Goal: Task Accomplishment & Management: Manage account settings

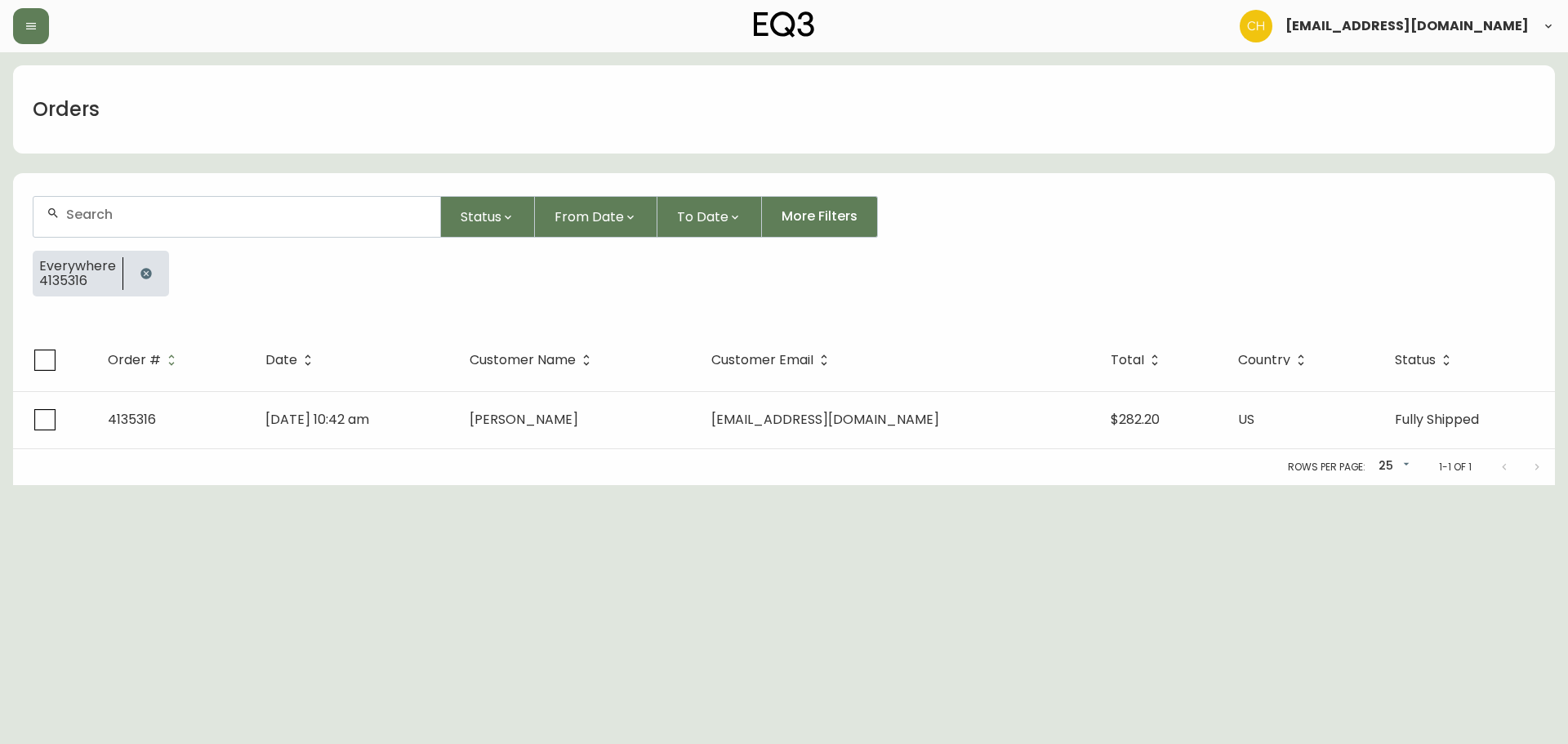
click at [142, 221] on input "text" at bounding box center [246, 214] width 361 height 15
drag, startPoint x: 124, startPoint y: 221, endPoint x: 136, endPoint y: 219, distance: 12.2
click at [135, 219] on input "text" at bounding box center [246, 214] width 361 height 15
type input "4135718"
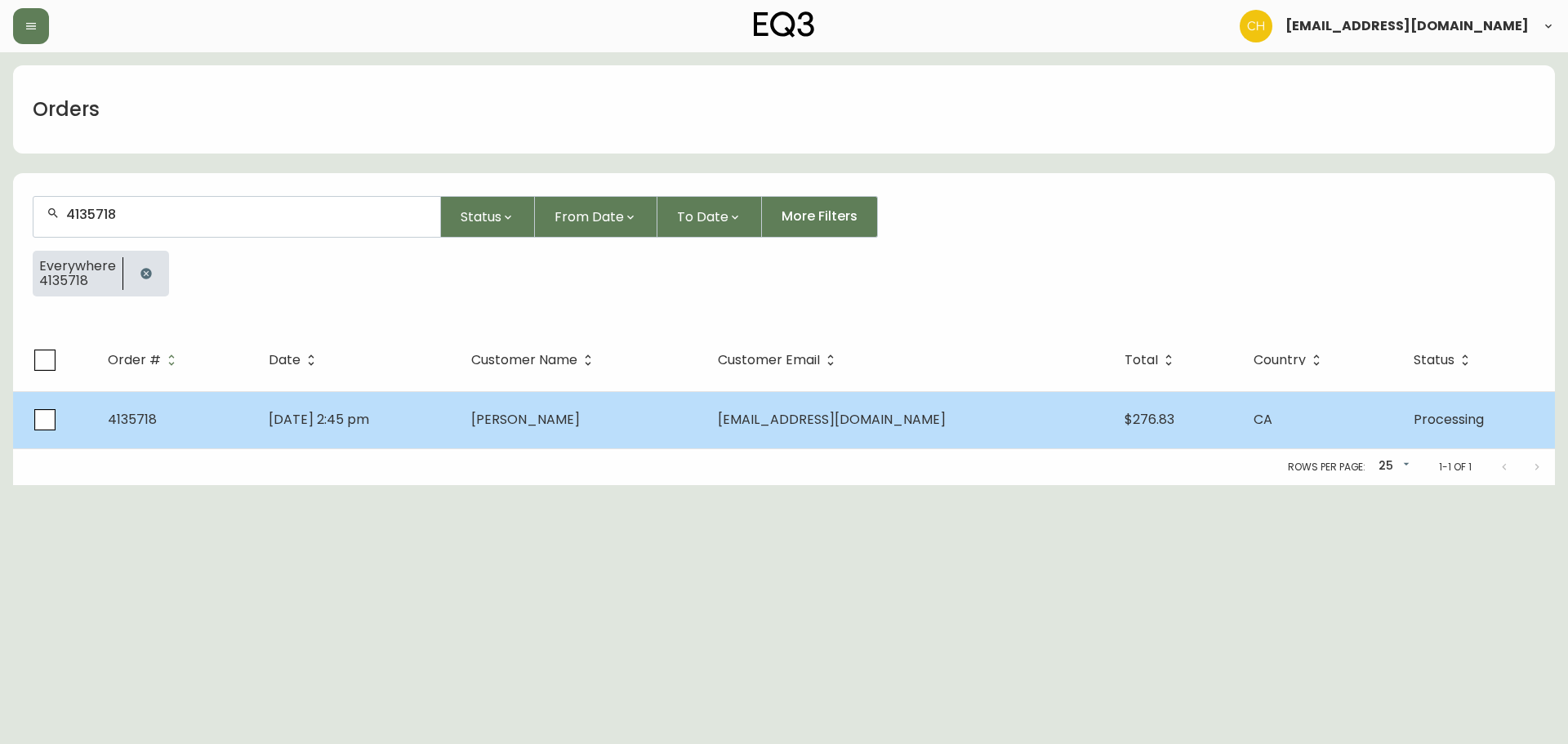
click at [535, 416] on td "[PERSON_NAME]" at bounding box center [581, 420] width 246 height 57
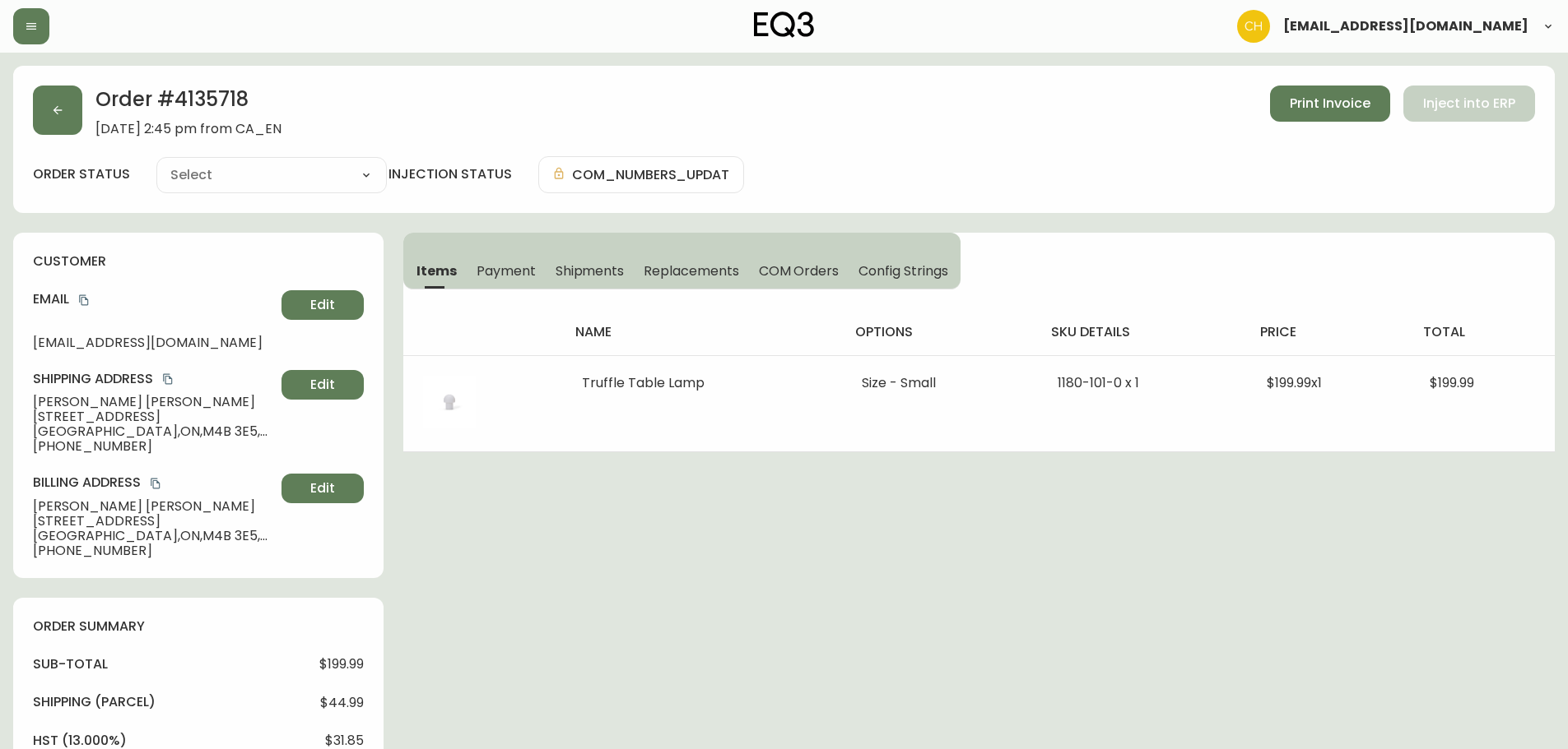
type input "Processing"
select select "PROCESSING"
click at [63, 121] on button "button" at bounding box center [57, 109] width 49 height 49
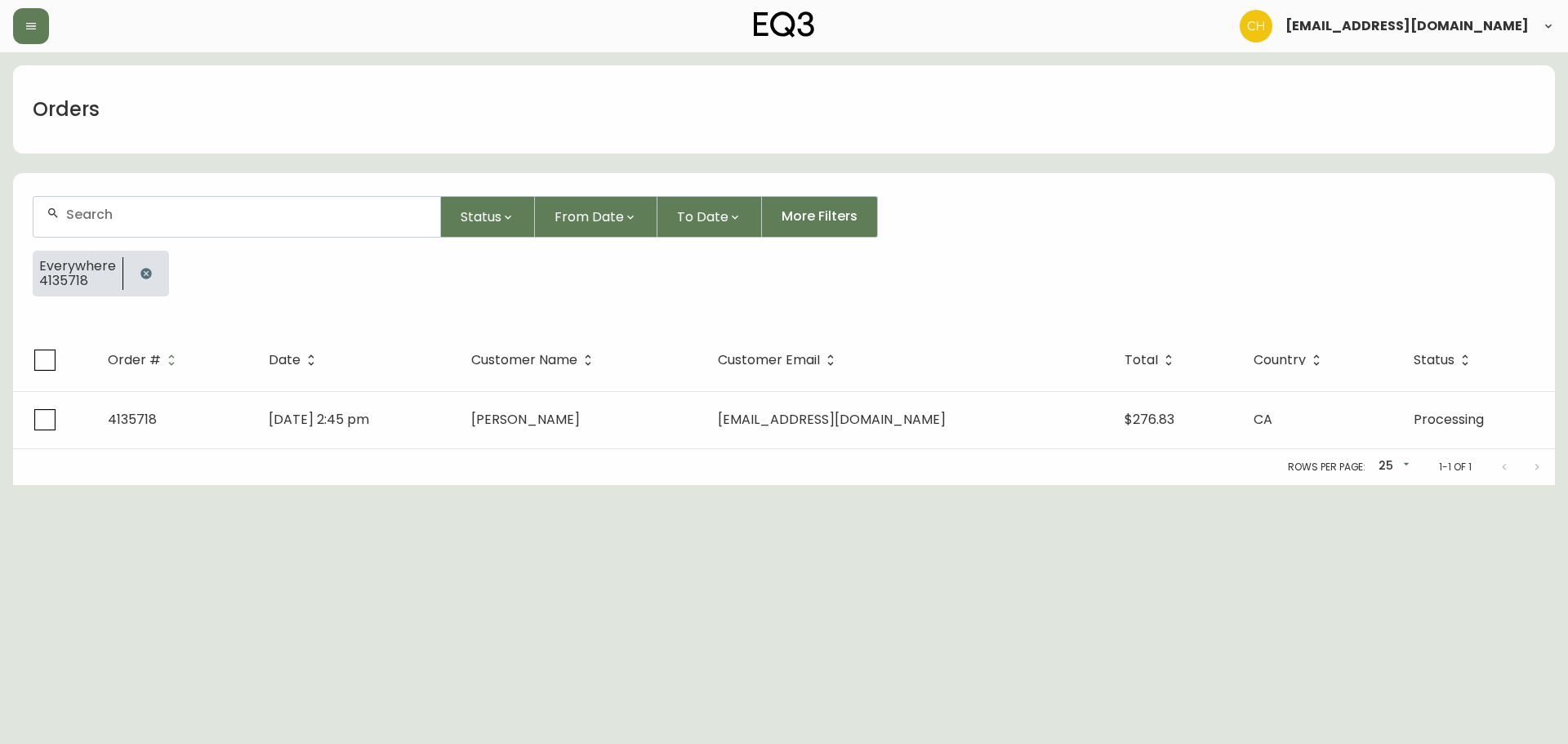
click at [85, 214] on input "text" at bounding box center [246, 214] width 361 height 15
type input "1"
type input "4135719"
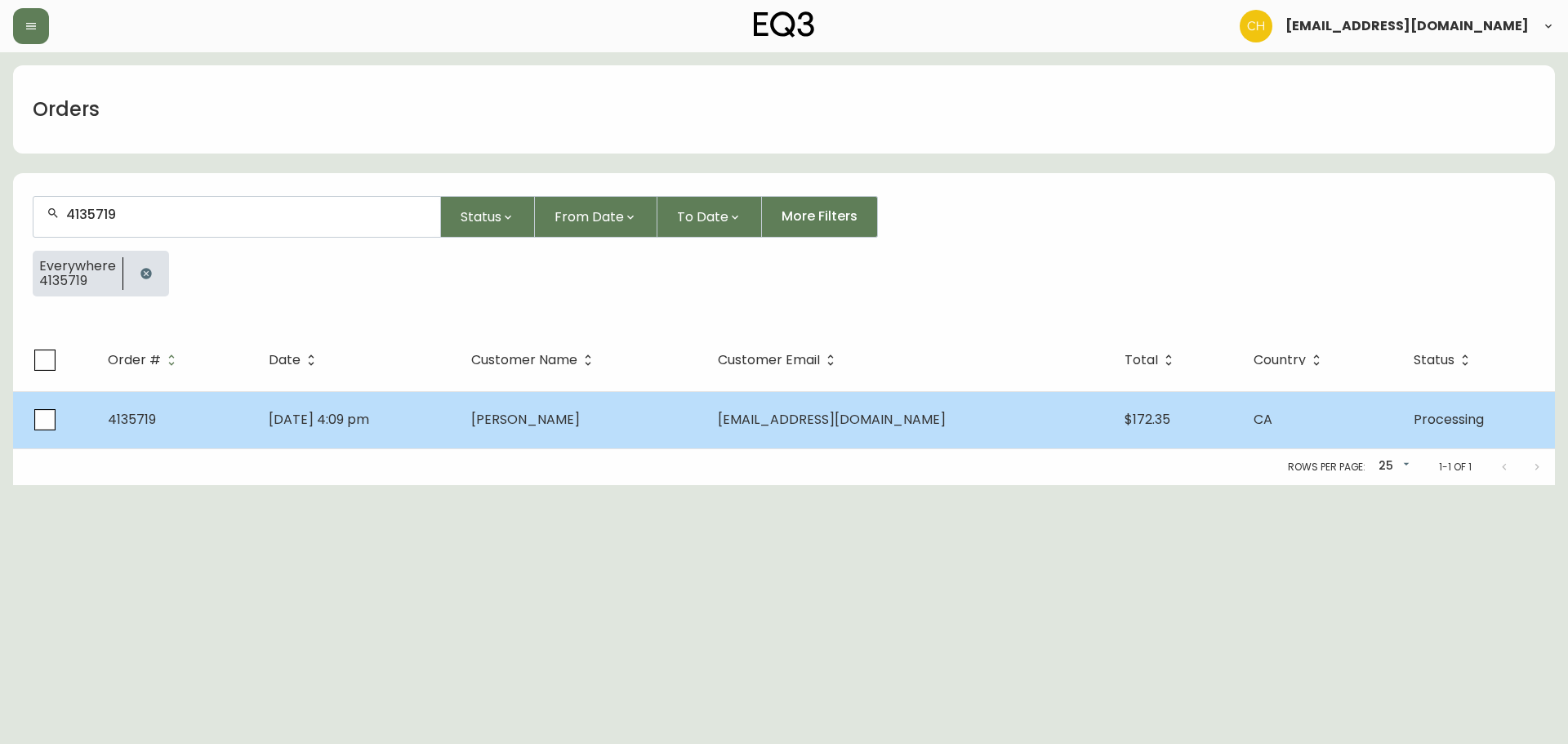
click at [458, 424] on td "[DATE] 4:09 pm" at bounding box center [357, 420] width 203 height 57
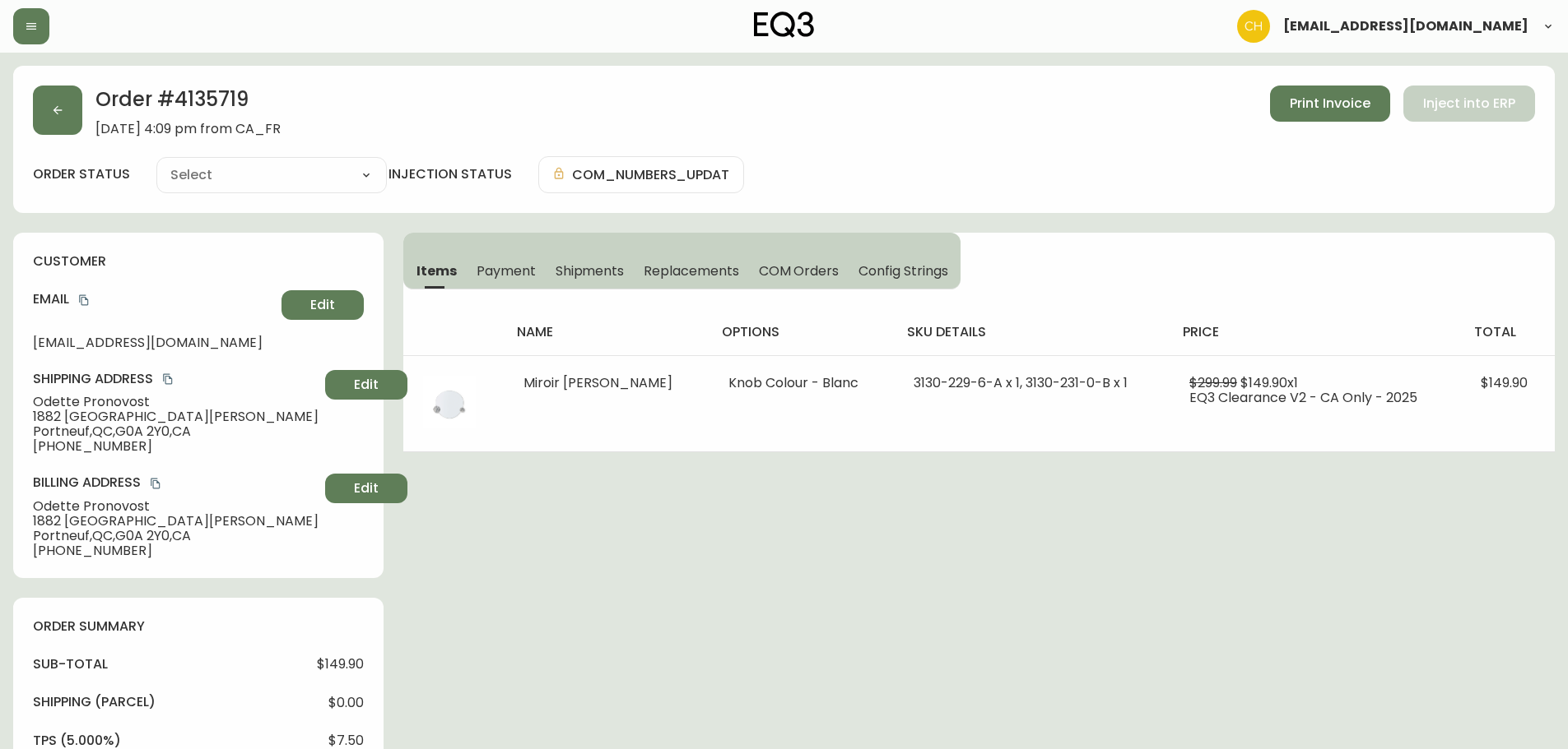
type input "Processing"
select select "PROCESSING"
click at [62, 116] on icon "button" at bounding box center [58, 110] width 13 height 13
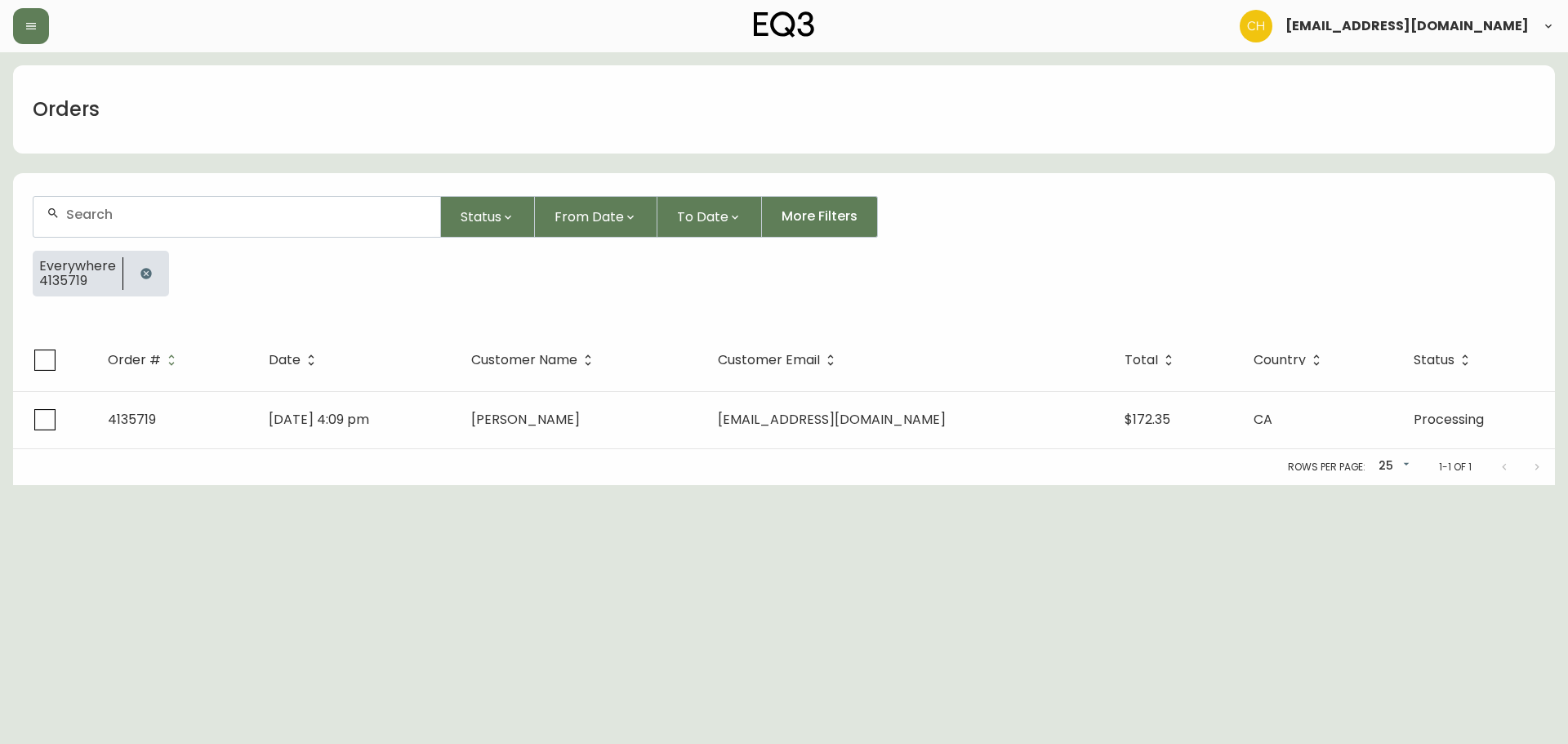
click at [94, 204] on div at bounding box center [236, 217] width 407 height 40
type input "4135720"
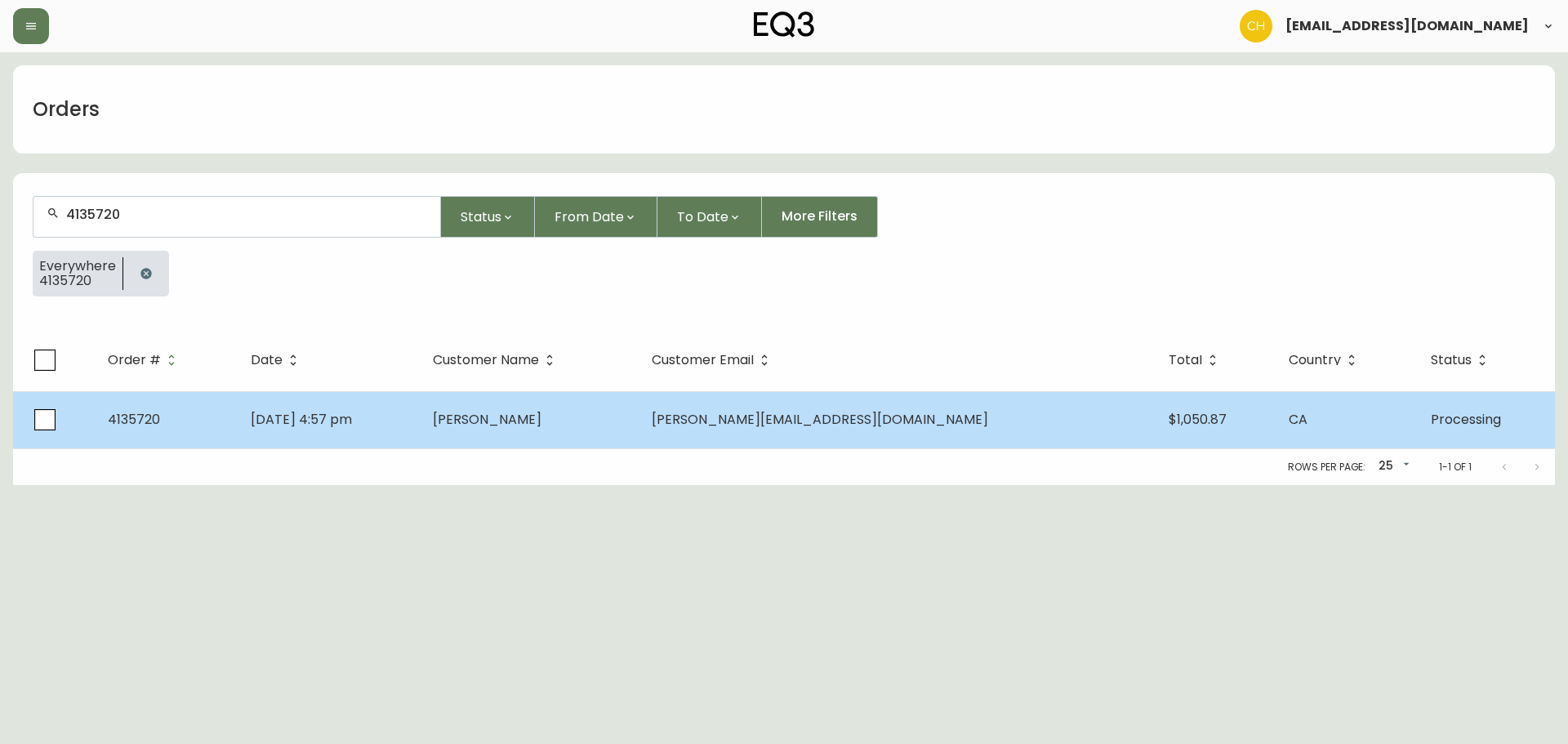
click at [639, 425] on td "[PERSON_NAME]" at bounding box center [529, 420] width 219 height 57
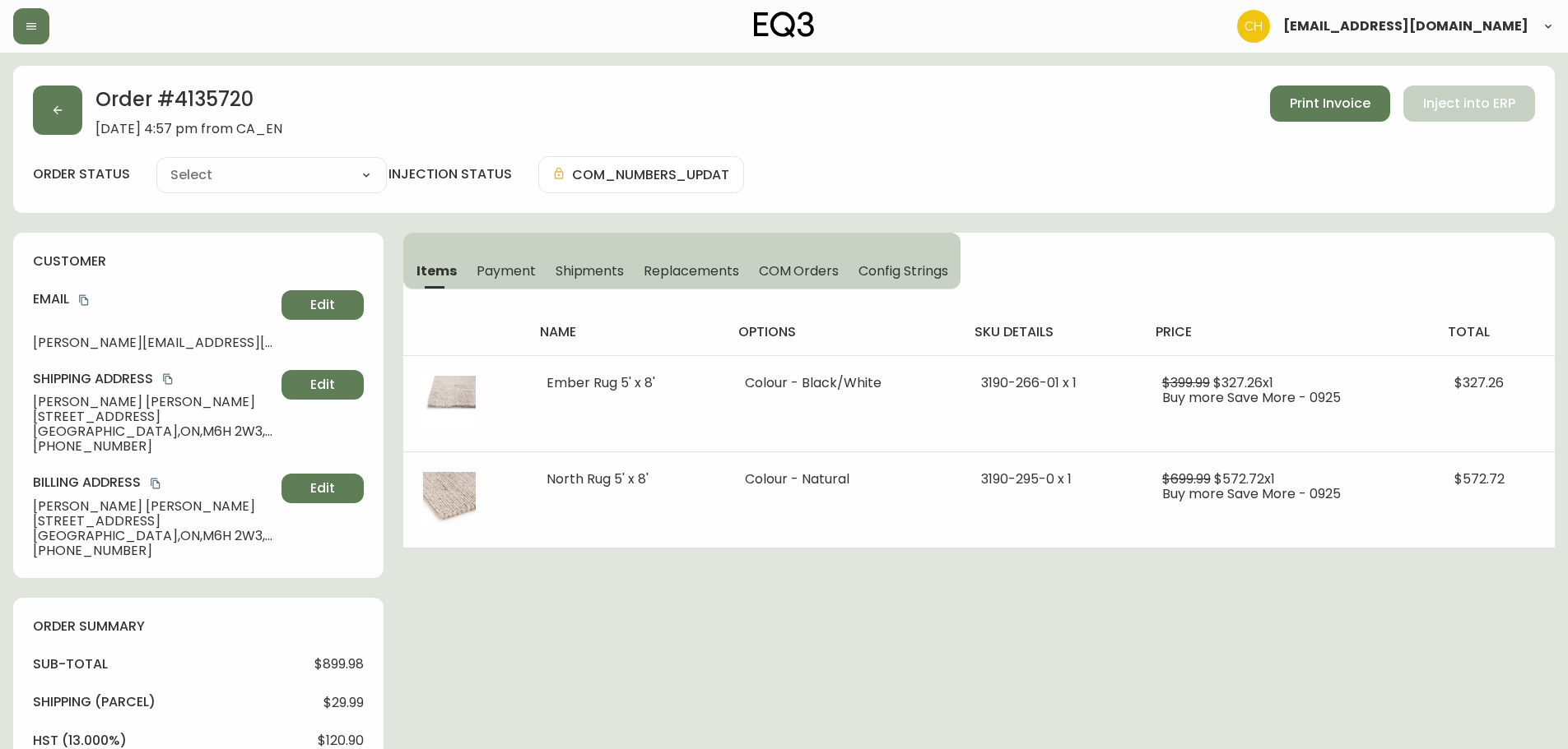
type input "Processing"
select select "PROCESSING"
click at [52, 96] on button "button" at bounding box center [57, 109] width 49 height 49
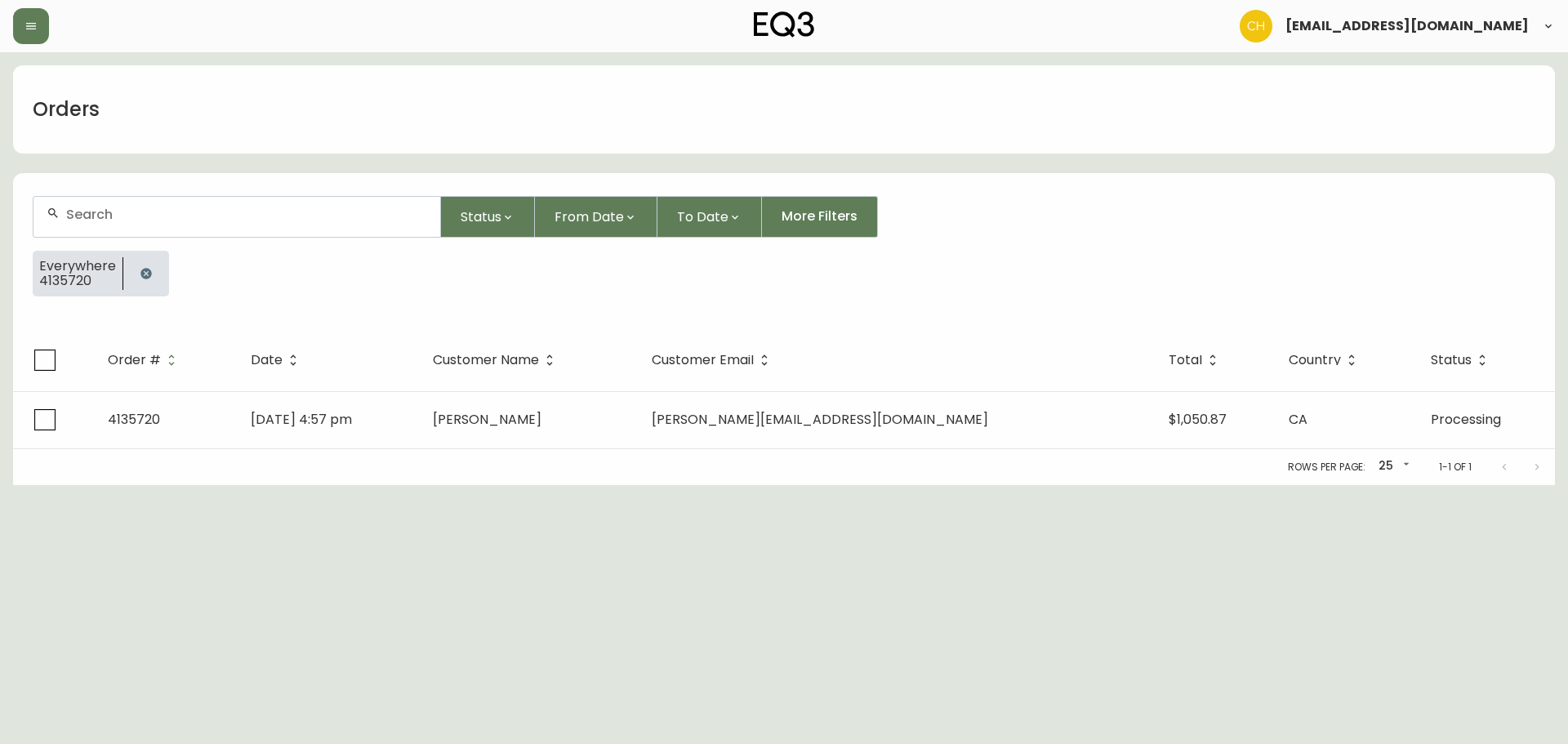
click at [108, 218] on input "text" at bounding box center [246, 214] width 361 height 15
type input "4135722"
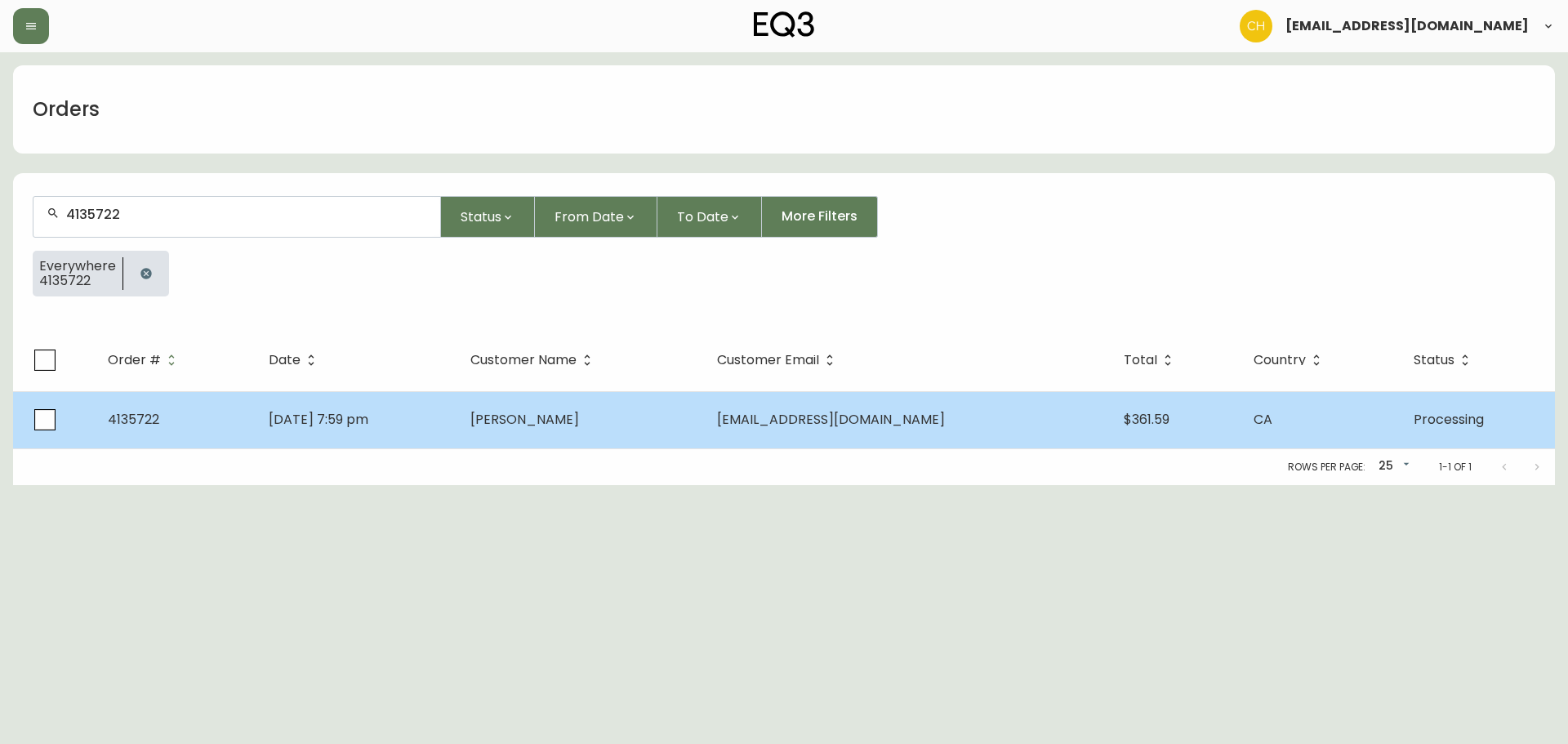
click at [562, 429] on td "[PERSON_NAME]" at bounding box center [580, 420] width 246 height 57
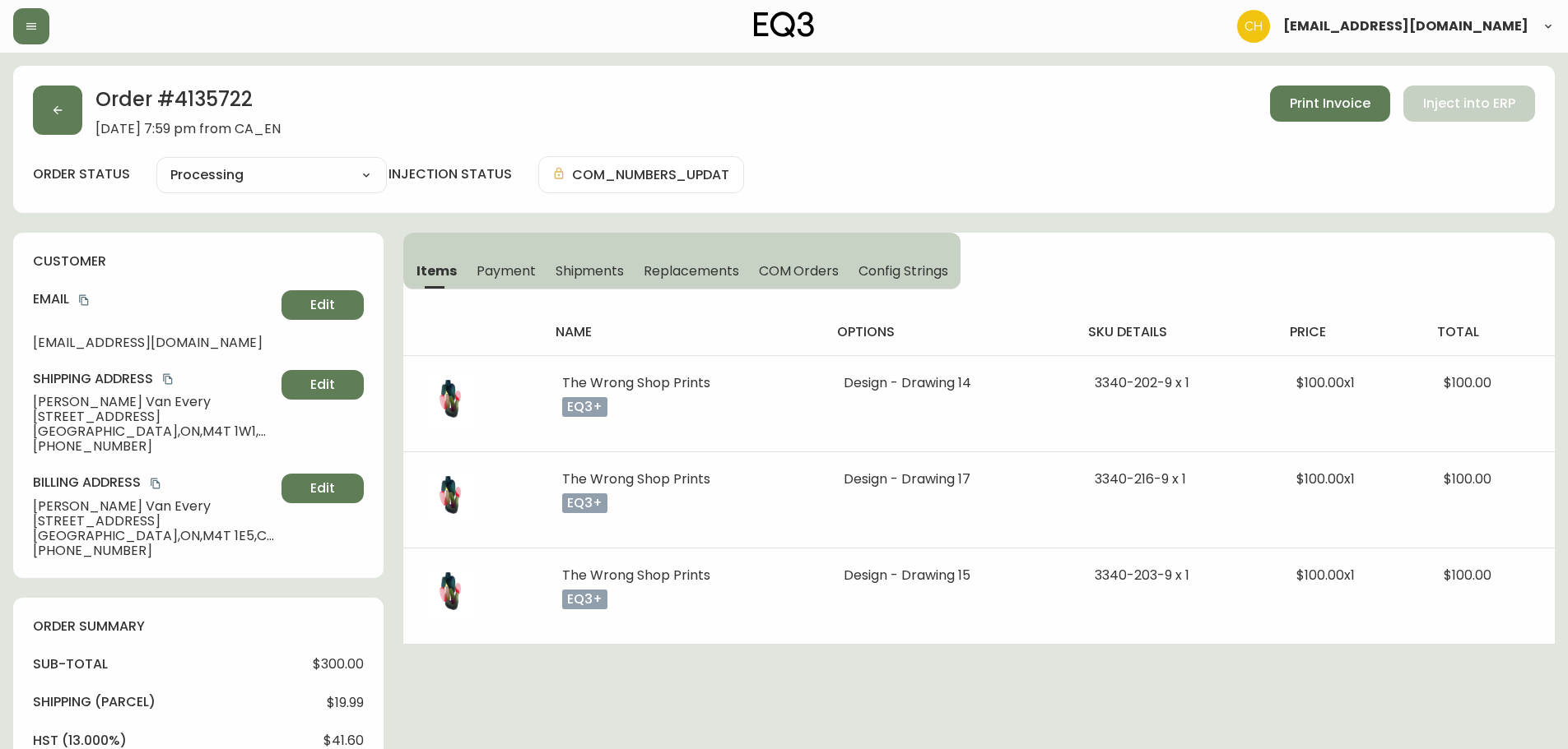
type input "Processing"
select select "PROCESSING"
click at [43, 106] on button "button" at bounding box center [57, 109] width 49 height 49
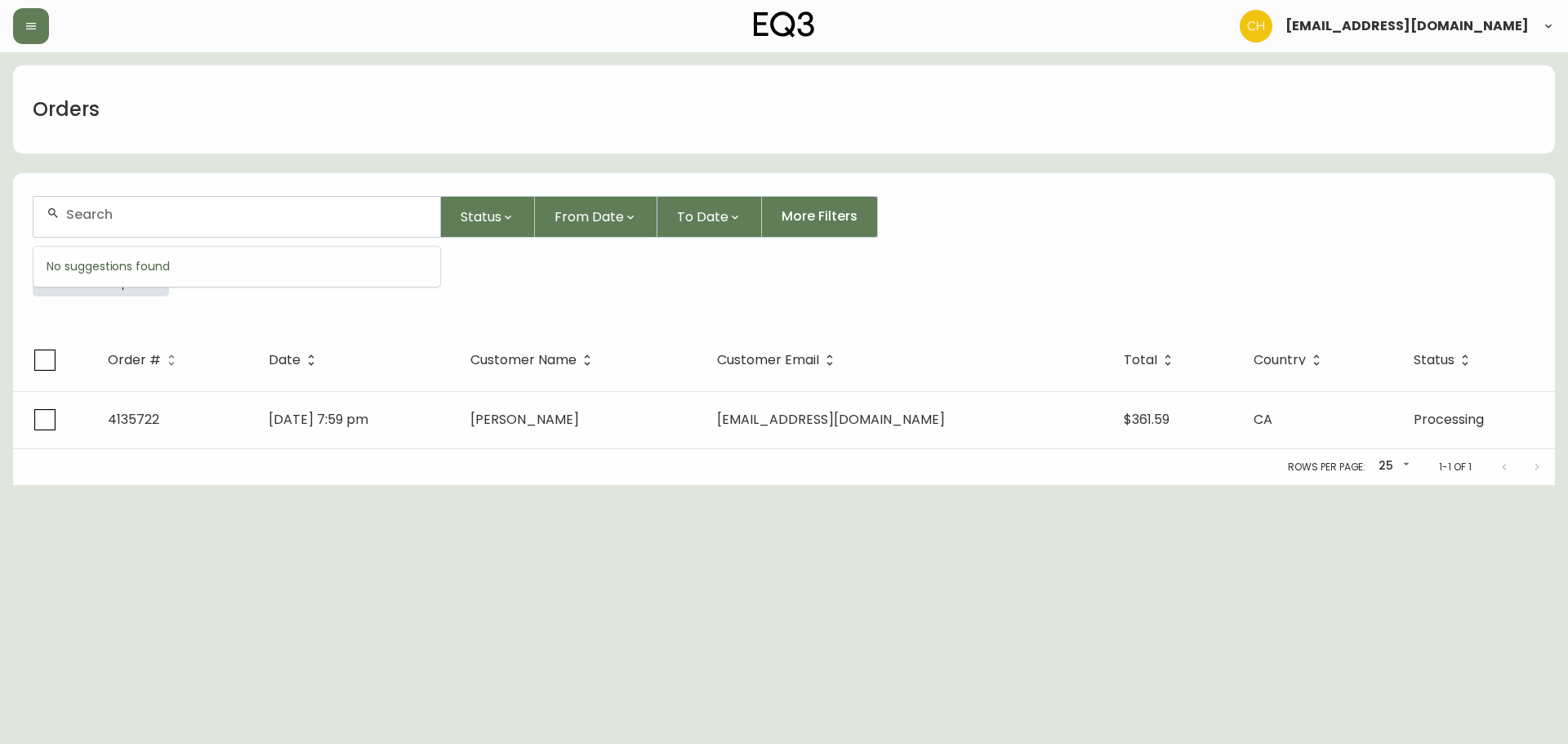
click at [81, 213] on input "text" at bounding box center [246, 214] width 361 height 15
type input "4135716"
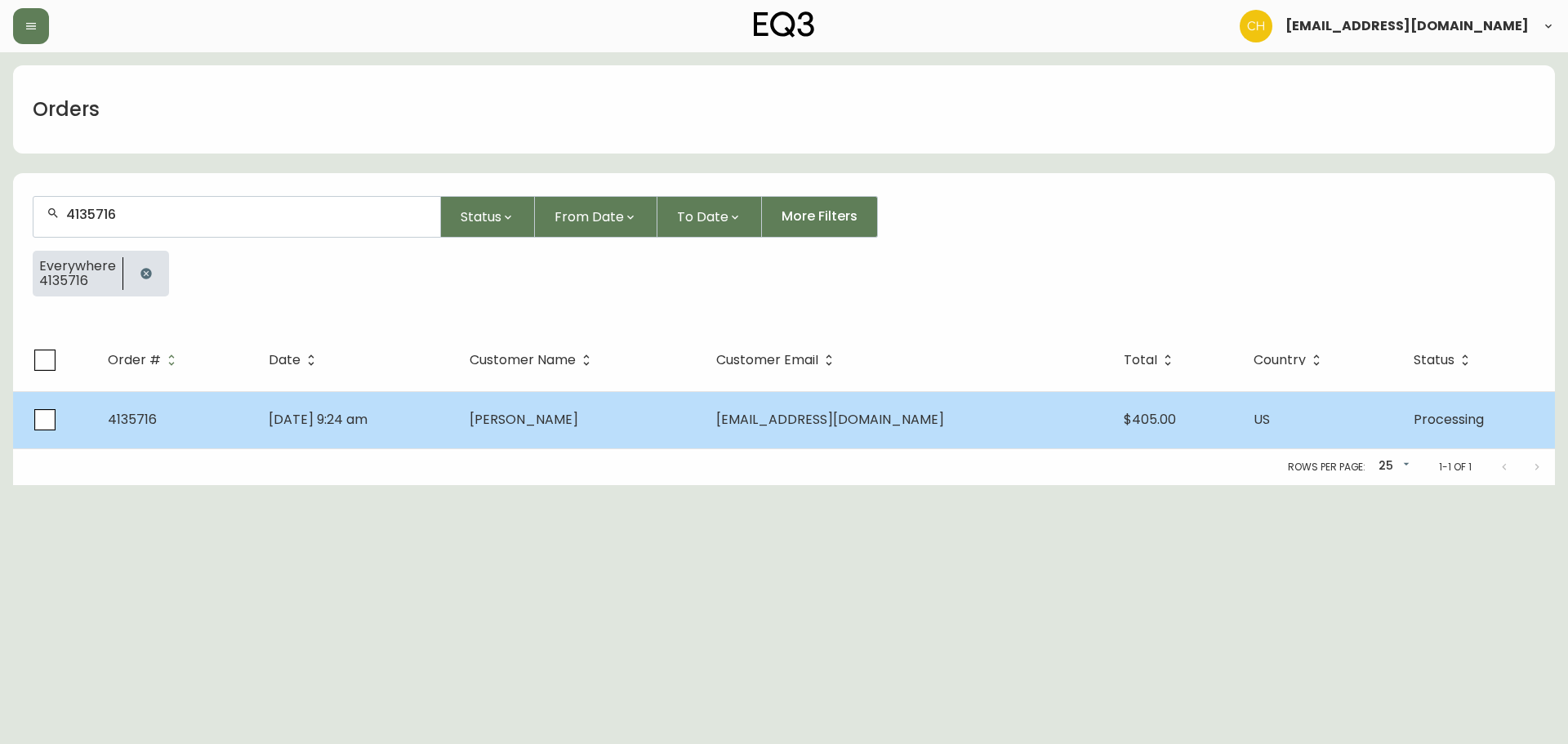
click at [667, 437] on td "[PERSON_NAME]" at bounding box center [580, 420] width 247 height 57
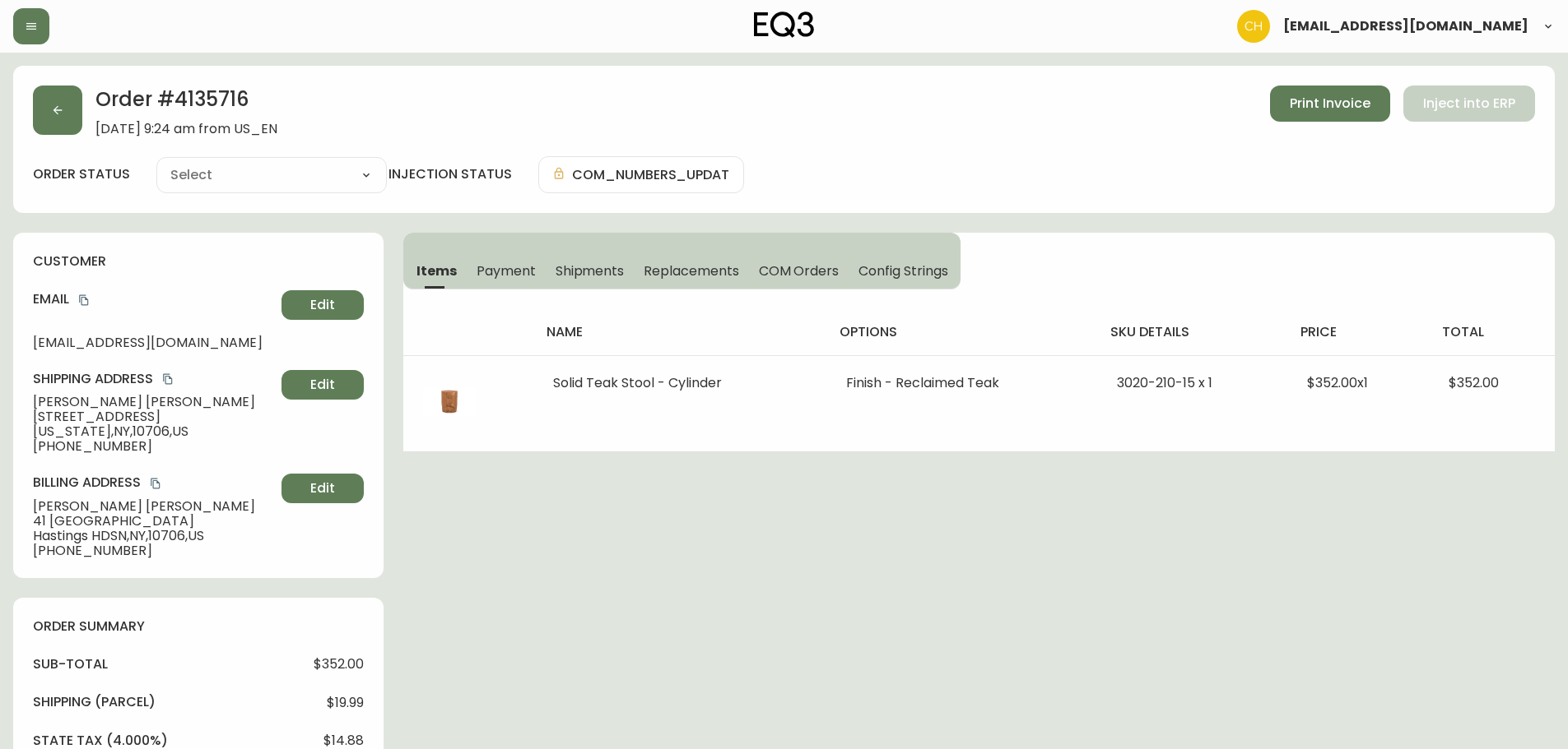
type input "Processing"
select select "PROCESSING"
click at [51, 112] on icon "button" at bounding box center [58, 110] width 13 height 13
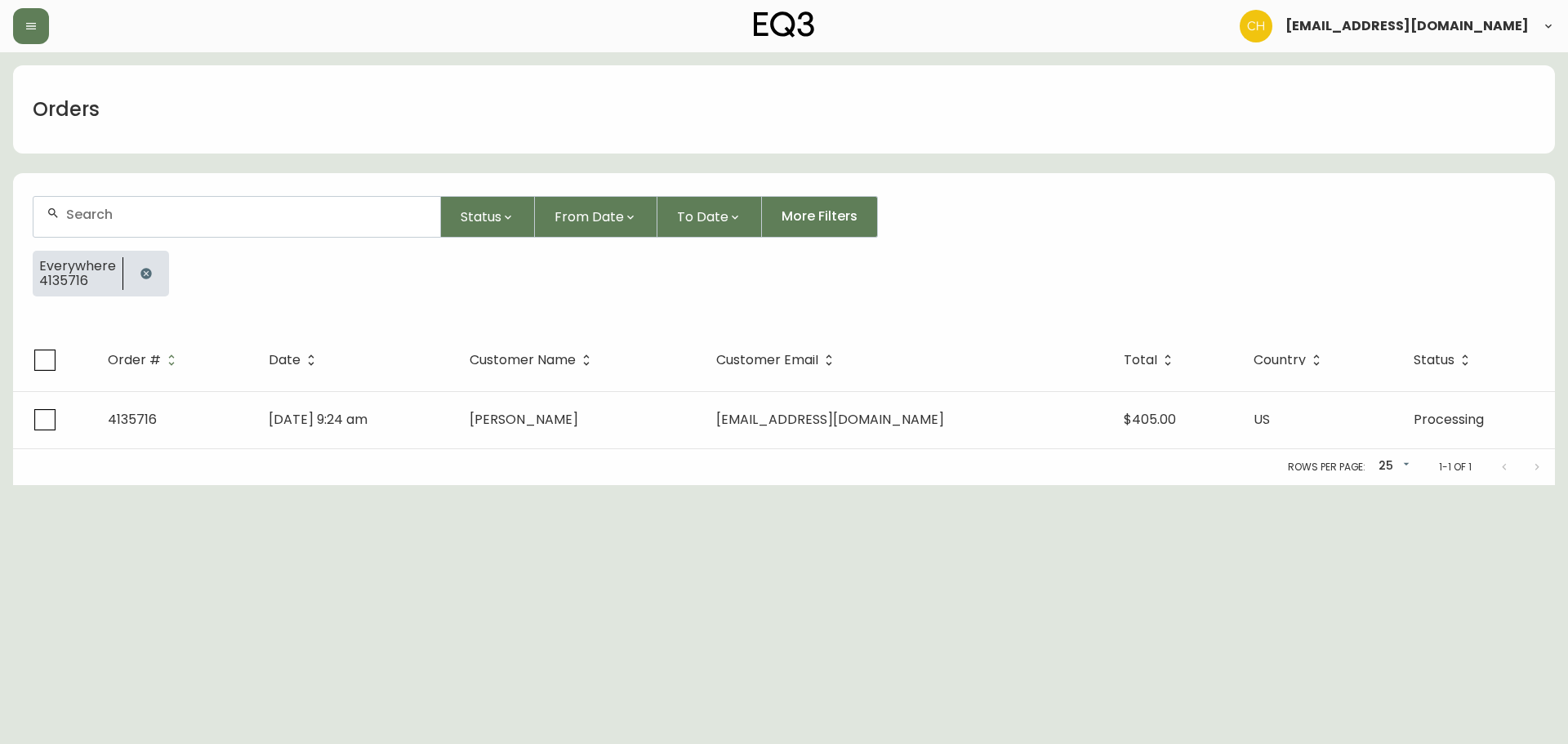
click at [84, 209] on input "text" at bounding box center [246, 214] width 361 height 15
type input "4135714"
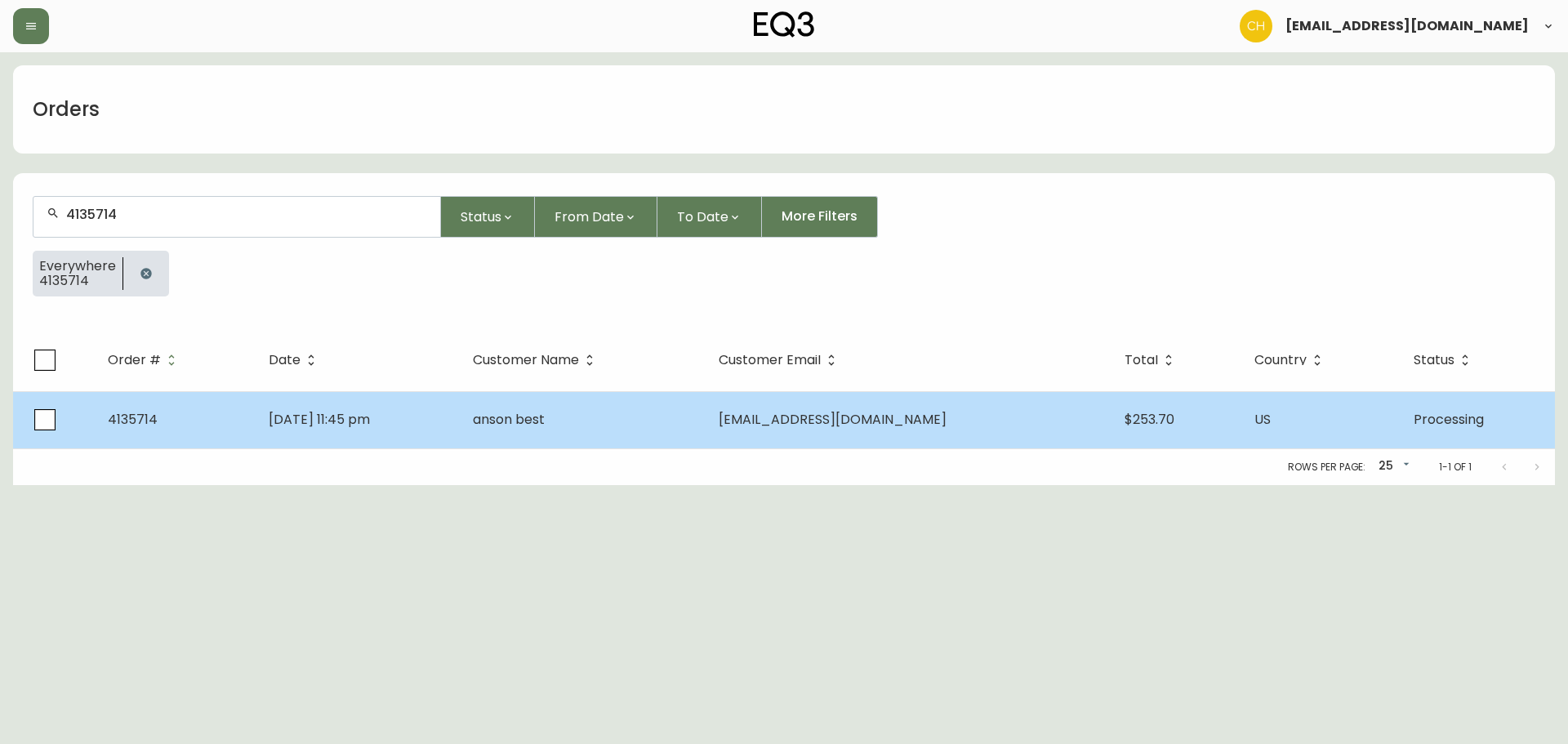
click at [543, 403] on td "anson best" at bounding box center [583, 420] width 246 height 57
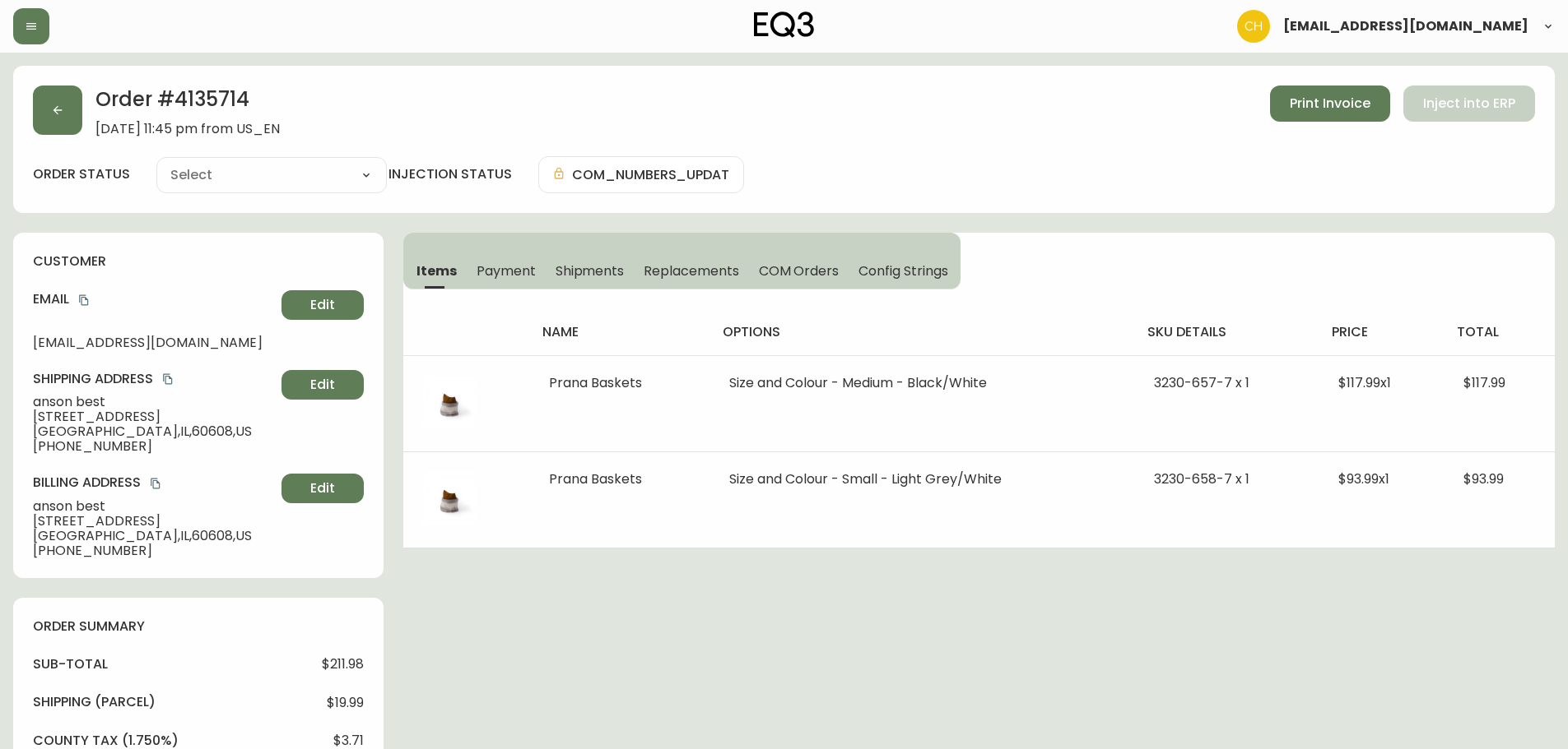
type input "Processing"
select select "PROCESSING"
click at [59, 101] on button "button" at bounding box center [57, 109] width 49 height 49
